Goal: Ask a question: Seek information or help from site administrators or community

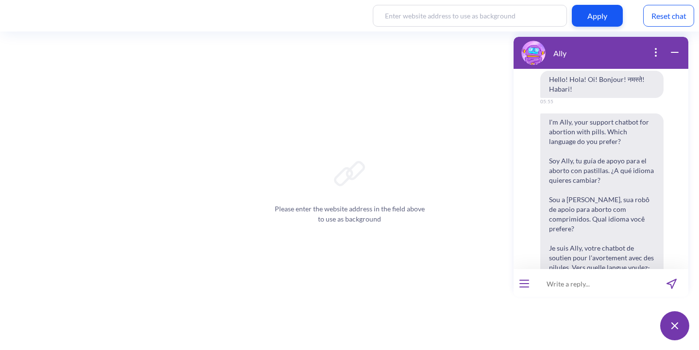
scroll to position [6092, 0]
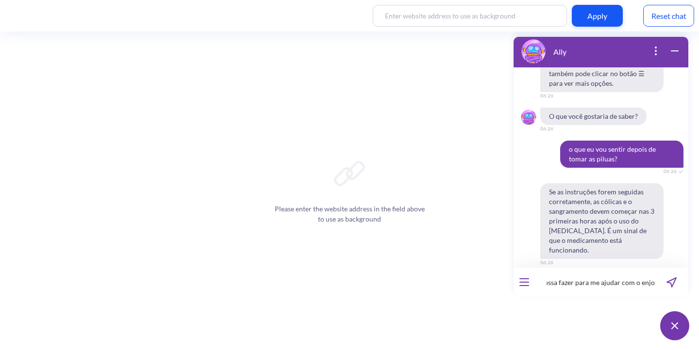
type input "tem algo que eu possa fazer para me ajudar com o enjoo?"
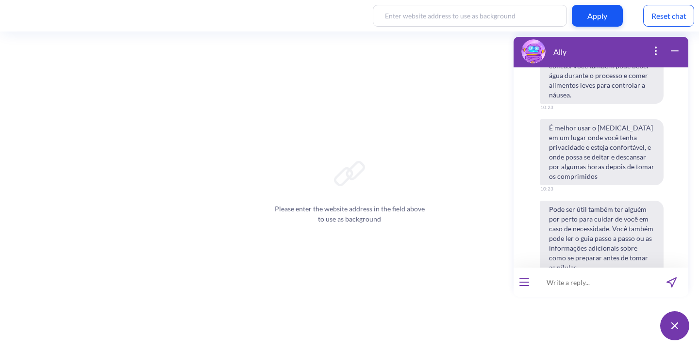
scroll to position [6876, 0]
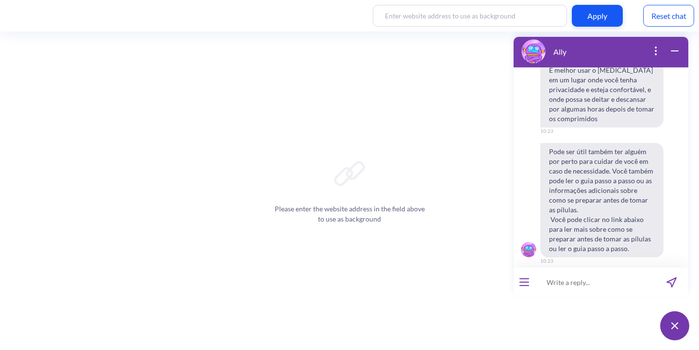
click at [560, 285] on input at bounding box center [595, 282] width 120 height 29
type input "eu tenho vomitado muito, como faço para não vomitar no procedimento?"
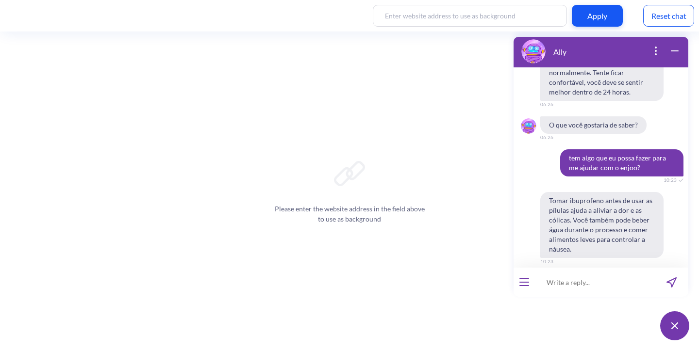
scroll to position [6654, 0]
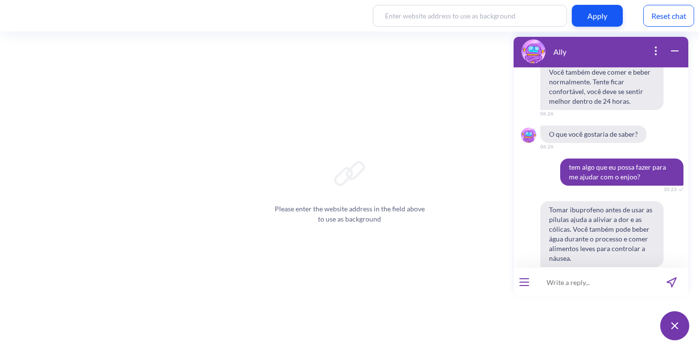
click at [582, 281] on input at bounding box center [595, 282] width 120 height 29
type input "qual nivel de dor eu devo esperar depois de tomar misoprostol?"
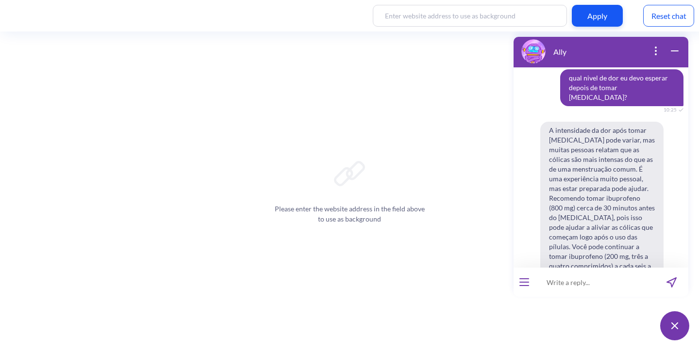
scroll to position [7435, 0]
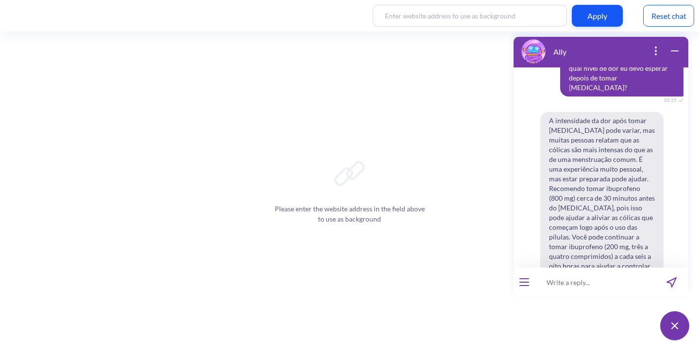
click at [532, 277] on div at bounding box center [523, 282] width 21 height 29
click at [523, 282] on icon "open menu" at bounding box center [524, 282] width 9 height 0
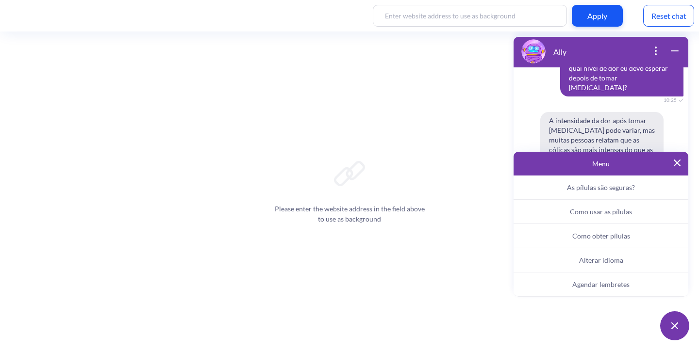
click at [593, 264] on button "Alterar idioma" at bounding box center [600, 260] width 175 height 24
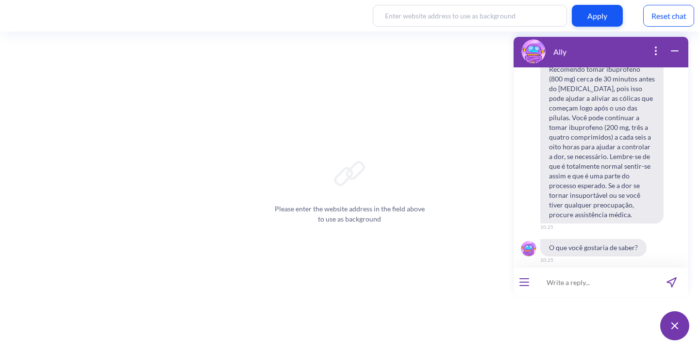
scroll to position [7581, 0]
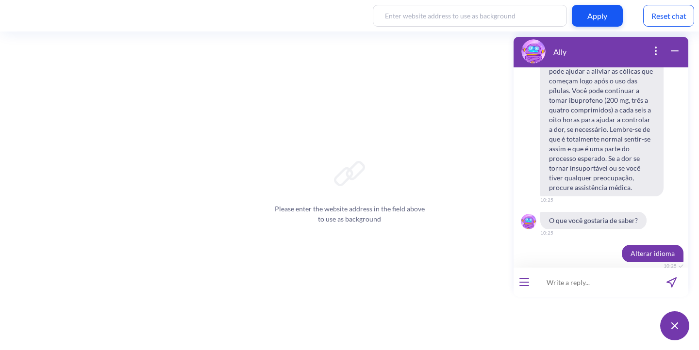
click at [546, 326] on span "English" at bounding box center [546, 330] width 20 height 8
click at [570, 279] on input at bounding box center [595, 282] width 120 height 29
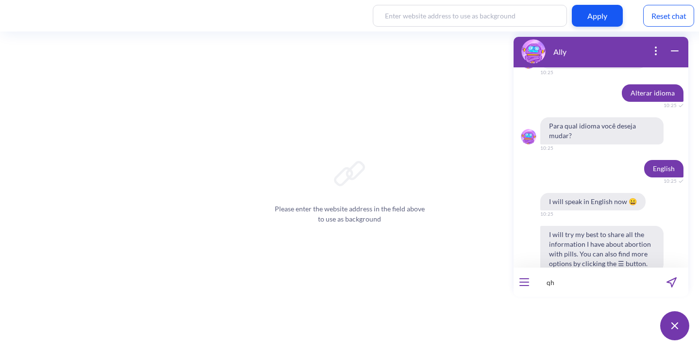
scroll to position [7742, 0]
type input "q"
type input "what level of pain should I expect after taking [MEDICAL_DATA]?"
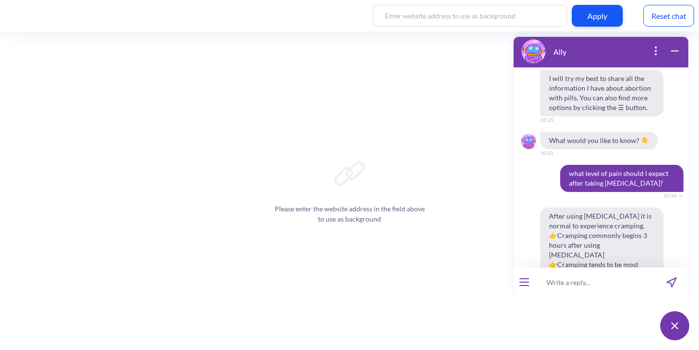
scroll to position [7899, 0]
click at [592, 290] on input at bounding box center [595, 282] width 120 height 29
type input "estou com 10 semanas"
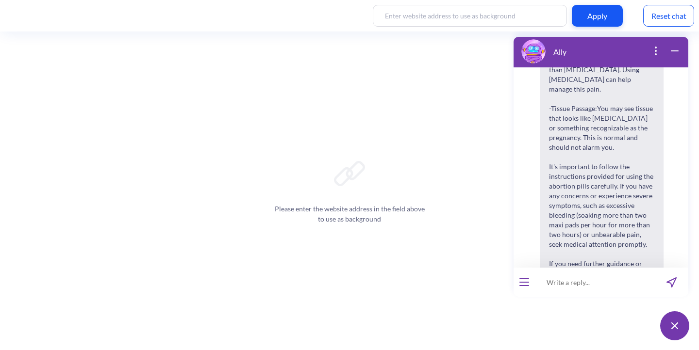
scroll to position [8552, 0]
click at [559, 278] on input at bounding box center [595, 282] width 120 height 29
type input "whats the legal age for an abortion?"
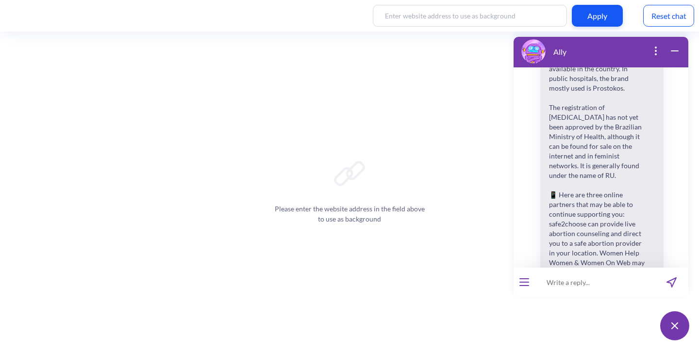
scroll to position [9086, 0]
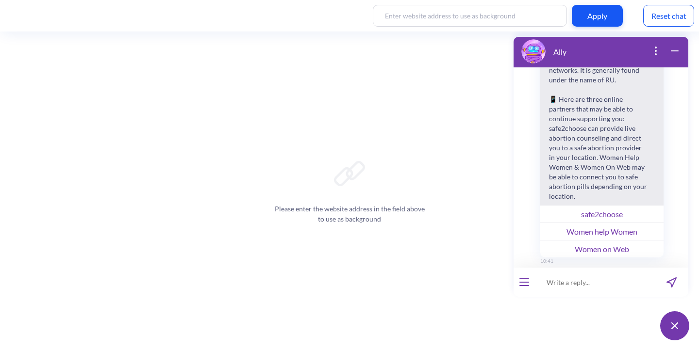
click at [569, 278] on input at bounding box center [595, 282] width 120 height 29
paste input "What is the legal age for abortion?"
type input "What is the legal age for abortion?"
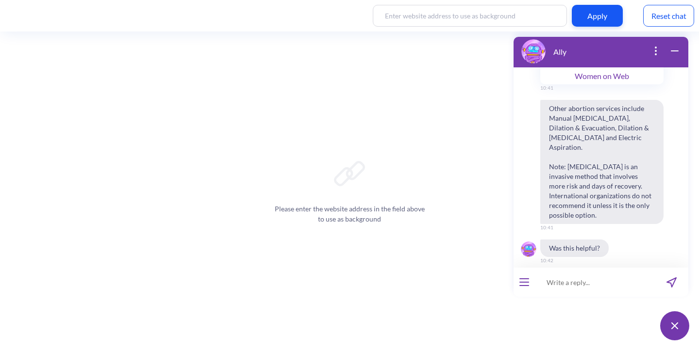
scroll to position [9472, 0]
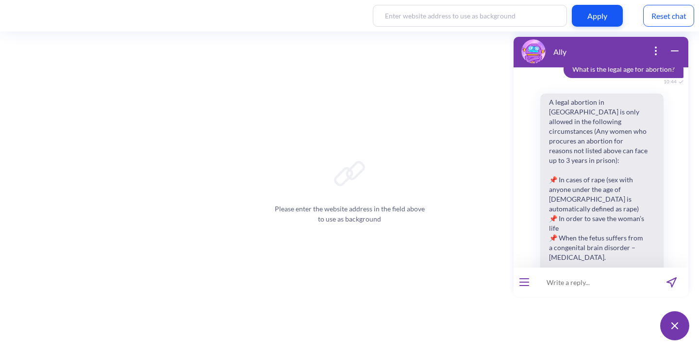
click at [557, 289] on input at bounding box center [595, 282] width 120 height 29
paste input "What if I have HIV/AIDS"
type input "What if I have HIV/AIDS?"
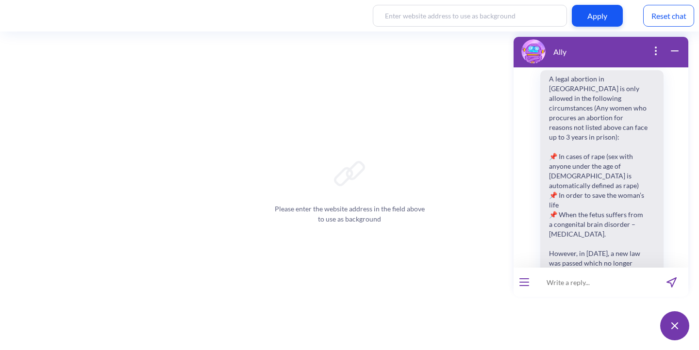
click at [598, 278] on input at bounding box center [595, 282] width 120 height 29
paste input "What if I have HIV/AIDS"
type input "What if I have HIV/AIDS"
click at [675, 284] on icon "send message" at bounding box center [671, 283] width 10 height 10
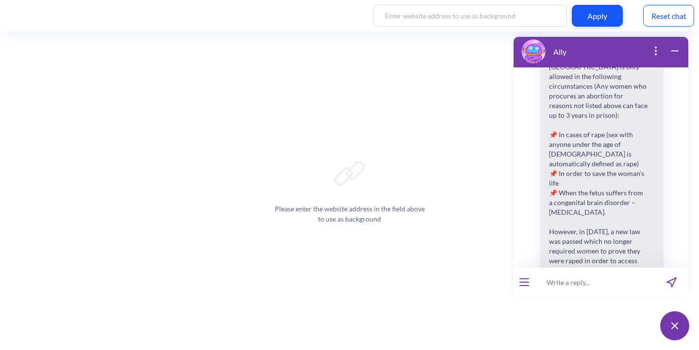
scroll to position [9528, 0]
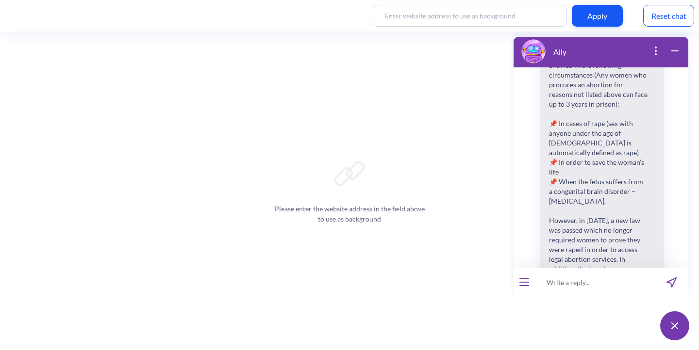
click at [628, 291] on input at bounding box center [595, 282] width 120 height 29
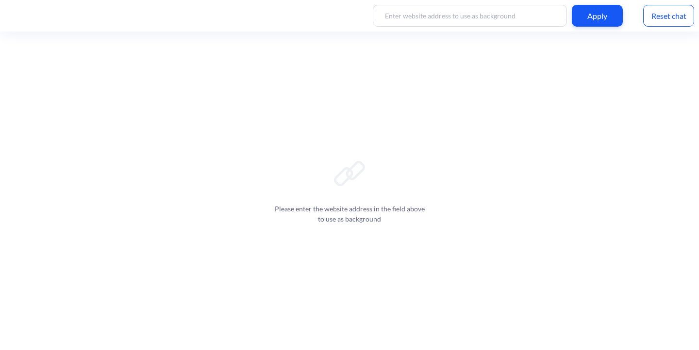
click at [625, 207] on div "Please enter the website address in the field above to use as background" at bounding box center [349, 191] width 699 height 319
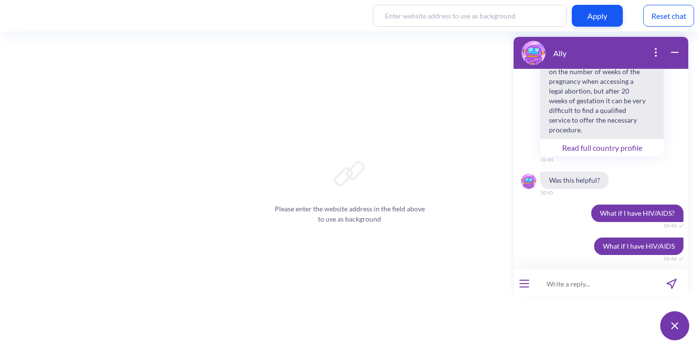
scroll to position [2056, 0]
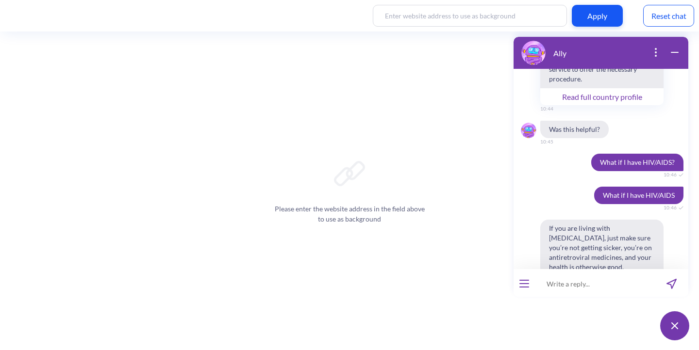
click at [598, 284] on input at bounding box center [595, 283] width 120 height 29
type input "can I do the procedura normaly?"
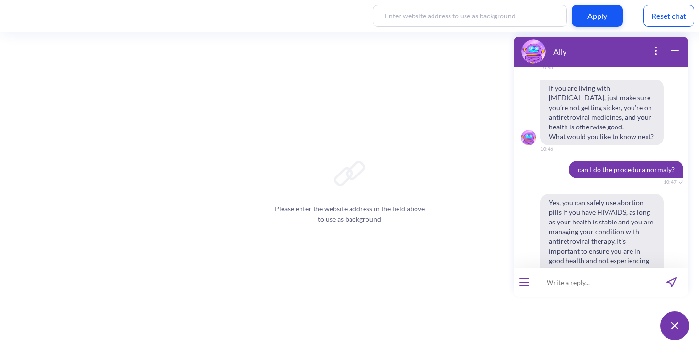
scroll to position [2281, 0]
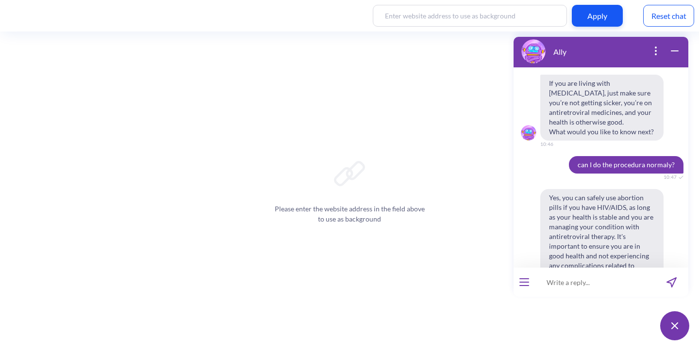
click at [531, 278] on div at bounding box center [523, 282] width 21 height 29
click at [525, 282] on icon "open menu" at bounding box center [524, 282] width 9 height 0
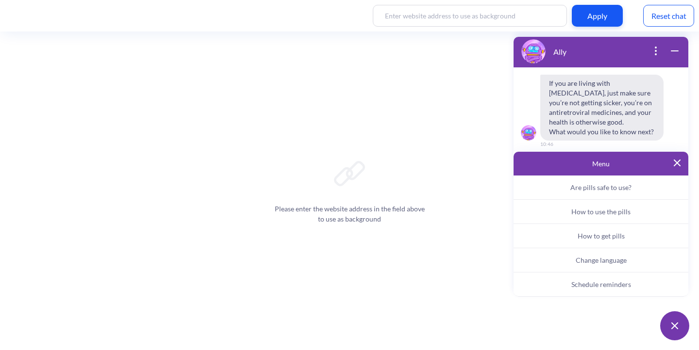
click at [595, 258] on span "Change language" at bounding box center [601, 260] width 51 height 8
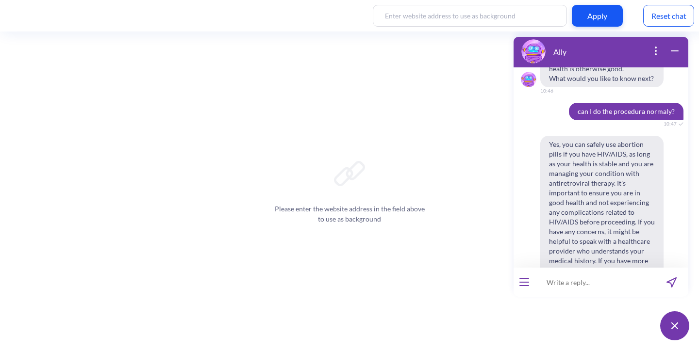
scroll to position [2357, 0]
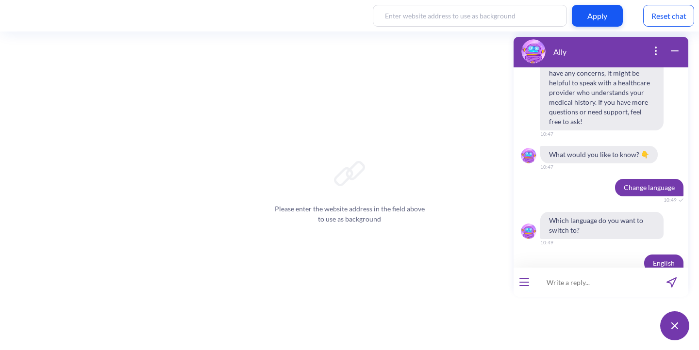
scroll to position [2518, 0]
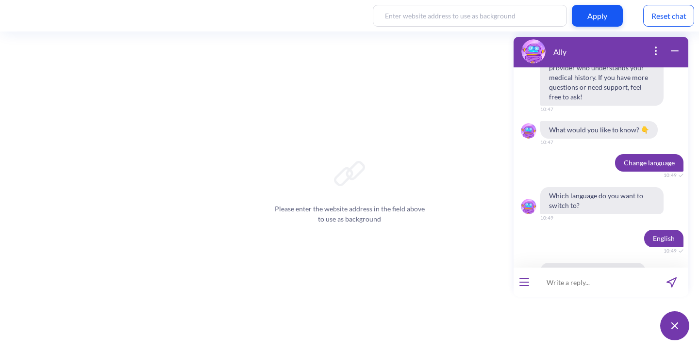
click at [590, 287] on input at bounding box center [595, 282] width 120 height 29
paste input "¿Cuánto tiempo tengo que esperar para intentarlo de nuevo?"
type input "¿Cuánto tiempo tengo que esperar para intentarlo de nuevo?"
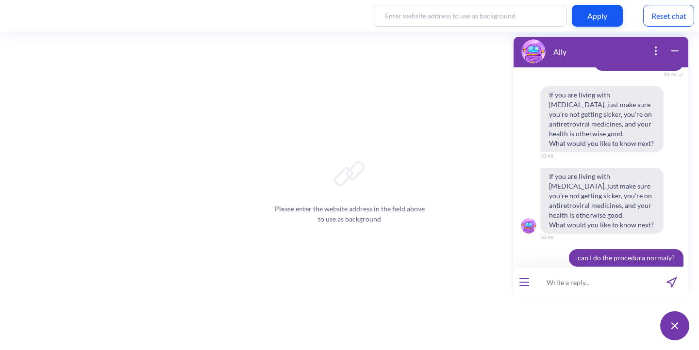
scroll to position [2743, 0]
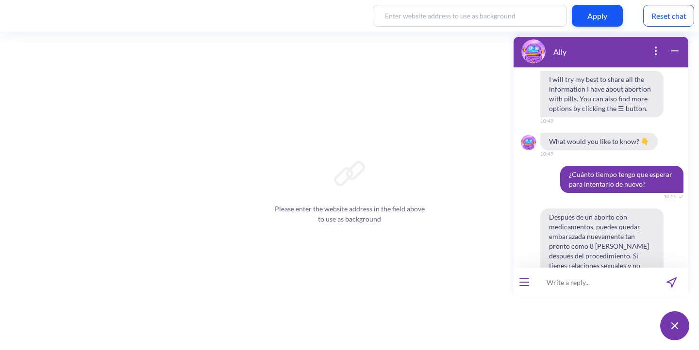
click at [564, 276] on input at bounding box center [595, 282] width 120 height 29
paste input "How long do I have to wait to try again?”"
type input "How long do I have to wait to try again?"
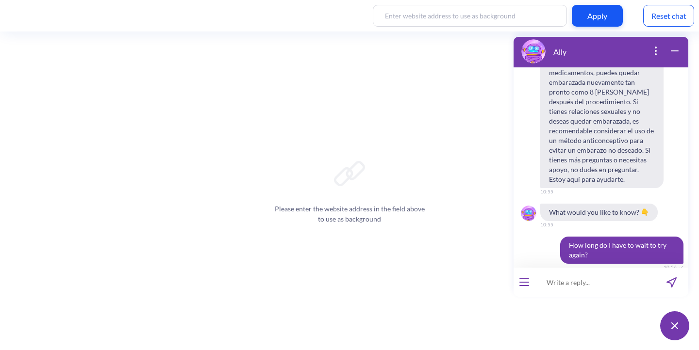
scroll to position [2897, 0]
click at [596, 285] on input at bounding box center [595, 282] width 120 height 29
type input "Quanto tempo tenho que esperar para tentar de novo?"
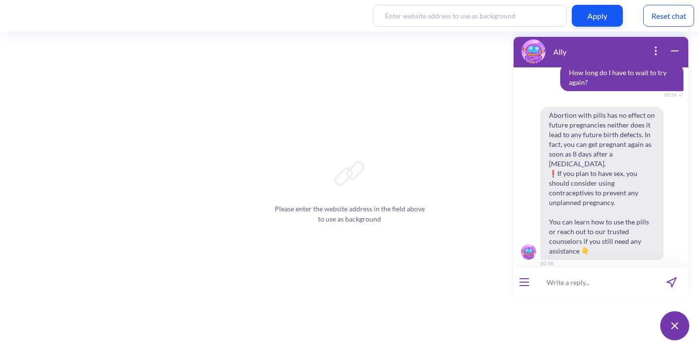
scroll to position [3080, 0]
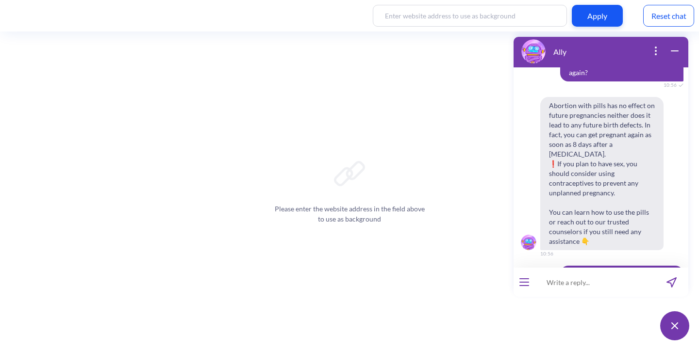
click at [607, 282] on input at bounding box center [595, 282] width 120 height 29
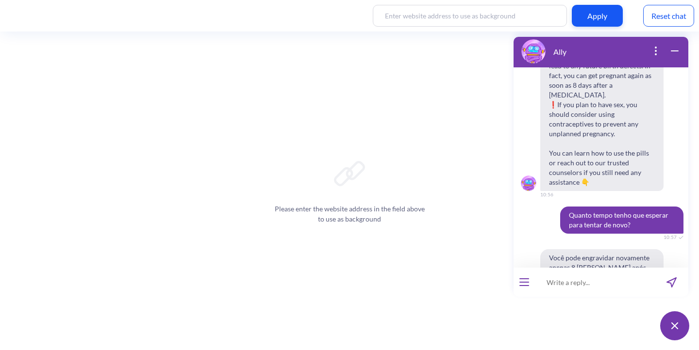
scroll to position [3141, 0]
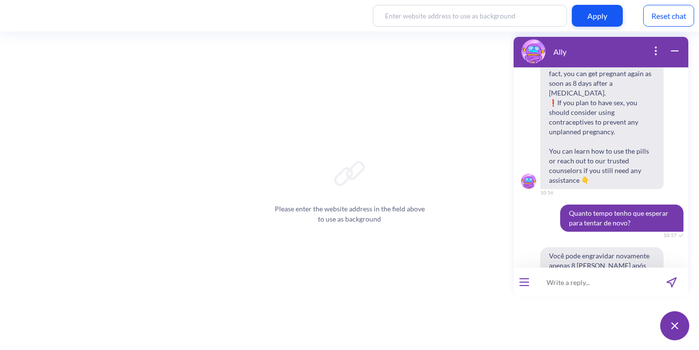
click at [569, 289] on input at bounding box center [595, 282] width 120 height 29
type input "eu tenho que esperar quanto tempo para tentar novamente?"
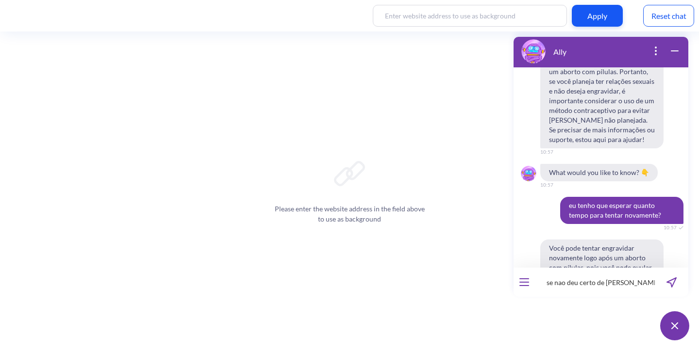
scroll to position [3347, 0]
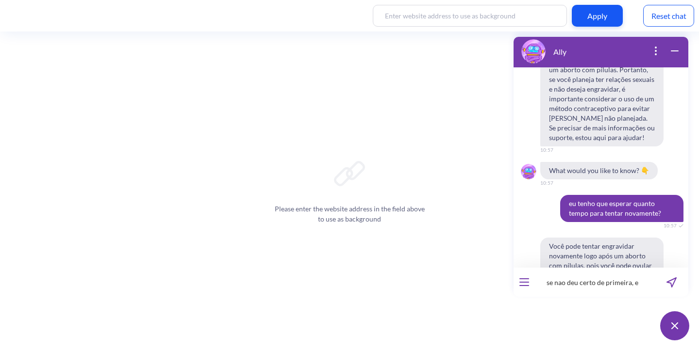
type input "se nao deu certo de primeira, e"
type input "se nao deu certo de primeira, eu tenho que esperar quanto tempo para tentar nov…"
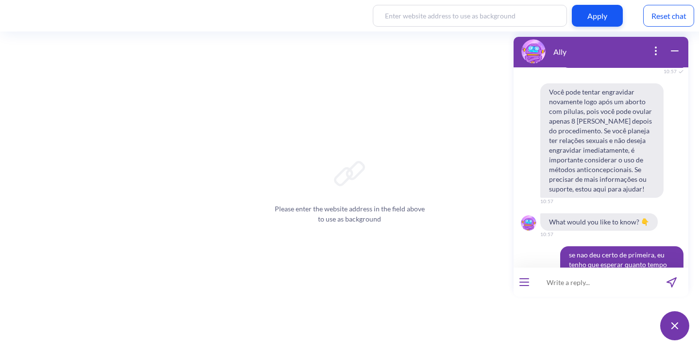
scroll to position [3511, 0]
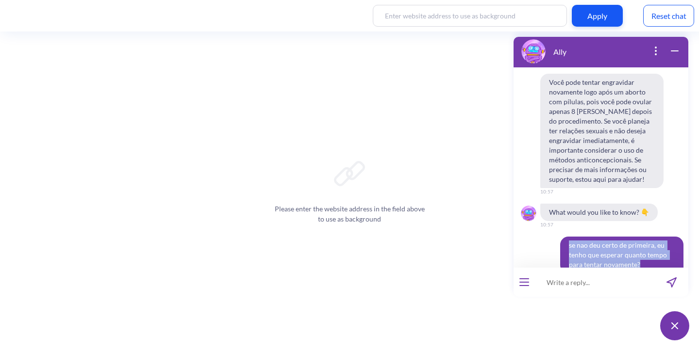
drag, startPoint x: 638, startPoint y: 91, endPoint x: 557, endPoint y: 73, distance: 83.0
click at [560, 237] on span "se nao deu certo de primeira, eu tenho que esperar quanto tempo para tentar nov…" at bounding box center [621, 255] width 123 height 37
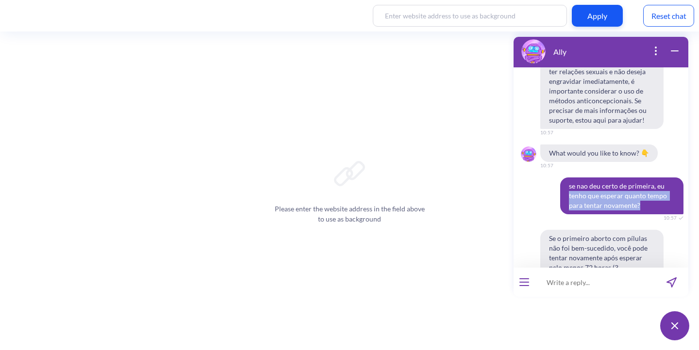
scroll to position [3572, 0]
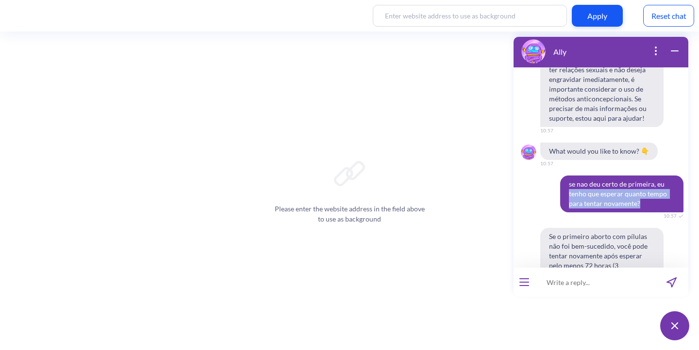
copy span "tenho que esperar quanto tempo para tentar novamente?"
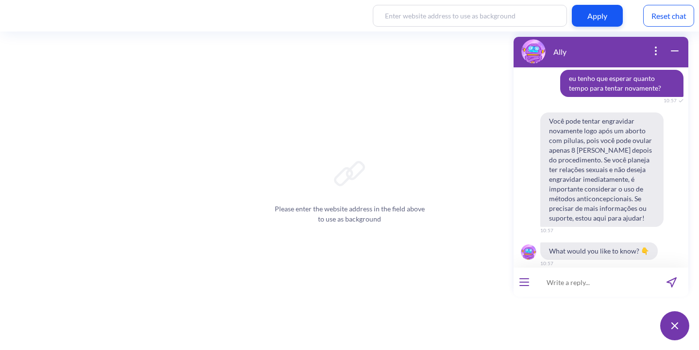
click at [578, 276] on span "se nao deu certo de primeira, eu tenho que esperar quanto tempo para tentar nov…" at bounding box center [621, 294] width 123 height 37
drag, startPoint x: 562, startPoint y: 111, endPoint x: 639, endPoint y: 130, distance: 78.9
click at [639, 276] on span "se nao deu certo de primeira, eu tenho que esperar quanto tempo para tentar nov…" at bounding box center [621, 294] width 123 height 37
copy span "se nao deu certo de primeira, eu tenho que esperar quanto tempo para tentar nov…"
click at [610, 286] on input at bounding box center [595, 282] width 120 height 29
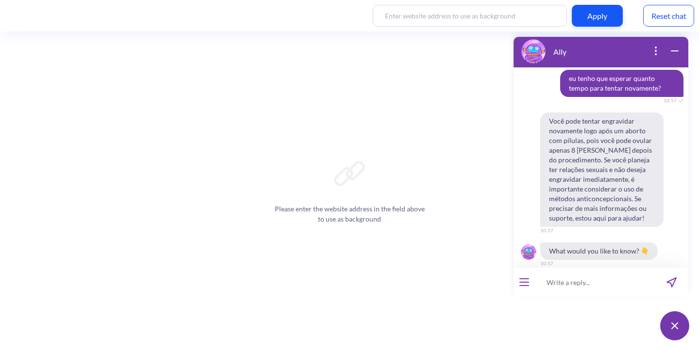
paste input "Si no funcionó a la primera, ¿cuánto tiempo tengo que esperar para intentarlo d…"
type input "Si no funcionó a la primera, ¿cuánto tiempo tengo que esperar para intentarlo d…"
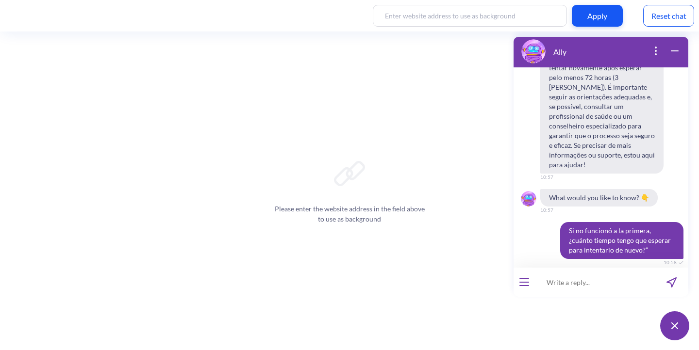
scroll to position [3754, 0]
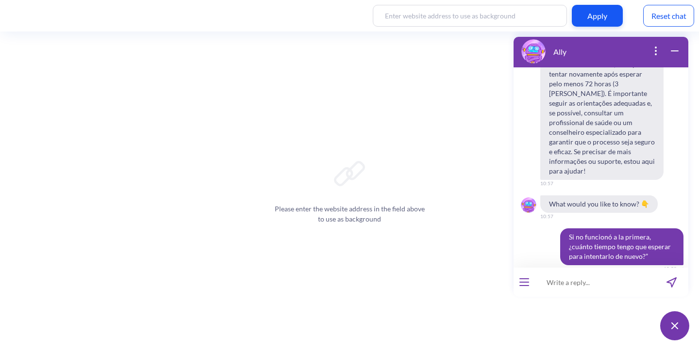
click at [613, 273] on input at bounding box center [595, 282] width 120 height 29
paste input "Voy a iniciar mi proceso de aborto ¿es necesario que esté acompañada o puedo ha…"
type input "Voy a iniciar mi proceso de aborto ¿es necesario que esté acompañada o puedo ha…"
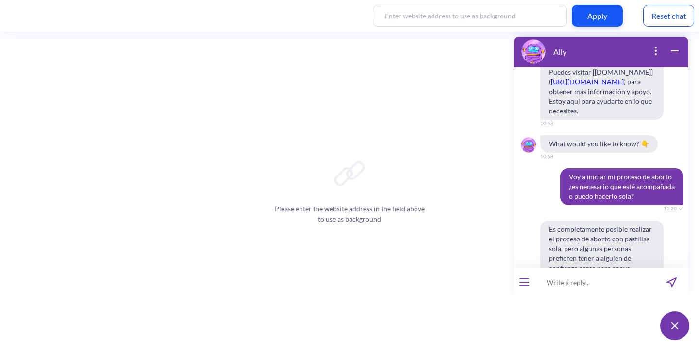
scroll to position [4129, 0]
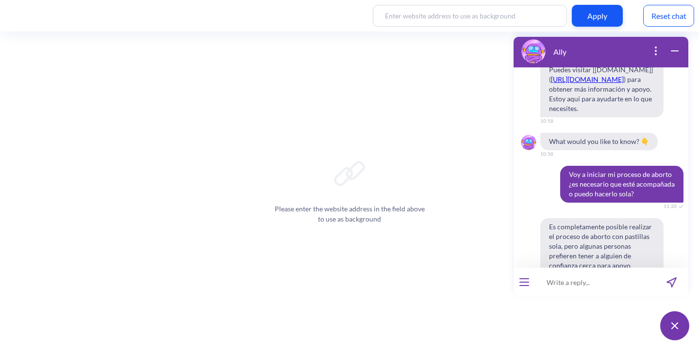
click at [577, 283] on input at bounding box center [595, 282] width 120 height 29
paste input "Tuve un aborto hace 3 meses aproximadamente ¿puedo volver a hacerlo? ¿es peligr…"
type input "Tuve un aborto hace 3 meses aproximadamente ¿puedo volver a hacerlo? ¿es peligr…"
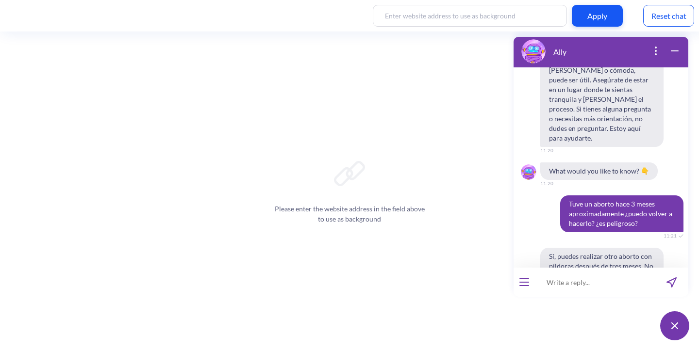
scroll to position [4403, 0]
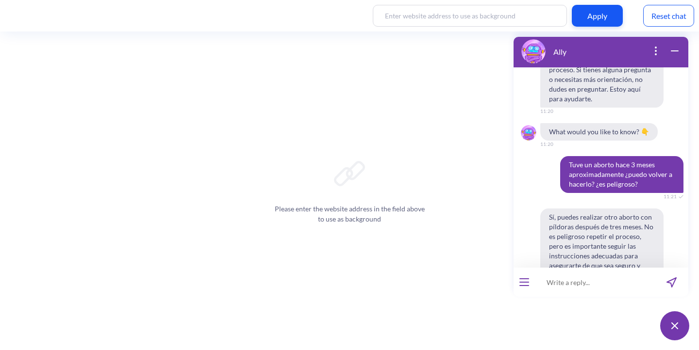
click at [561, 288] on input at bounding box center [595, 282] width 120 height 29
paste input "Tengo mifepristona y [MEDICAL_DATA] ¿es seguro que voy a abortar o puede fallar?"
type input "Tengo mifepristona y [MEDICAL_DATA] ¿es seguro que voy a abortar o puede fallar?"
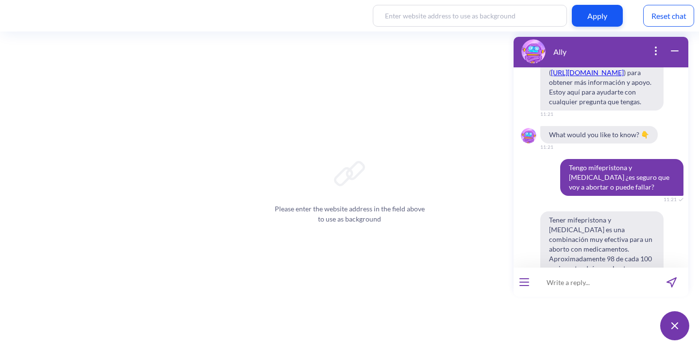
scroll to position [4683, 0]
